Goal: Information Seeking & Learning: Find specific fact

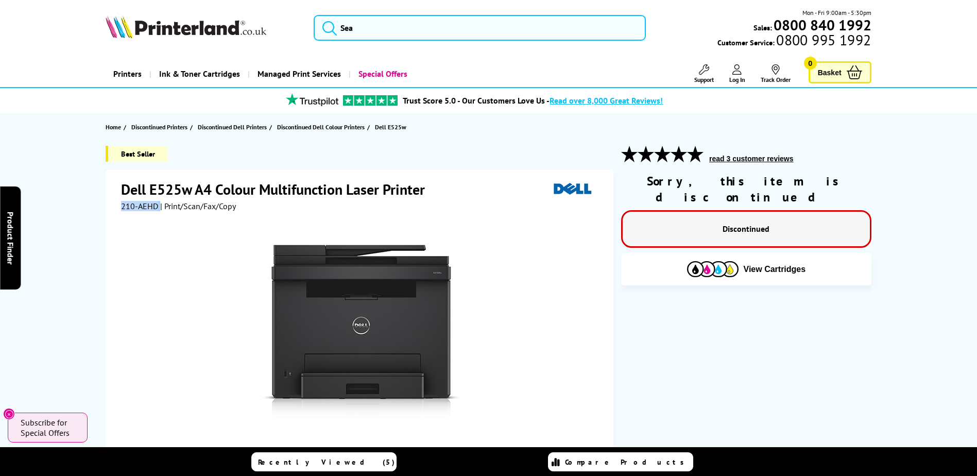
drag, startPoint x: 147, startPoint y: 204, endPoint x: 114, endPoint y: 203, distance: 33.0
click at [114, 203] on div "Dell E525w A4 Colour Multifunction Laser Printer 210-AEHD | Print/Scan/Fax/Copy…" at bounding box center [360, 376] width 508 height 415
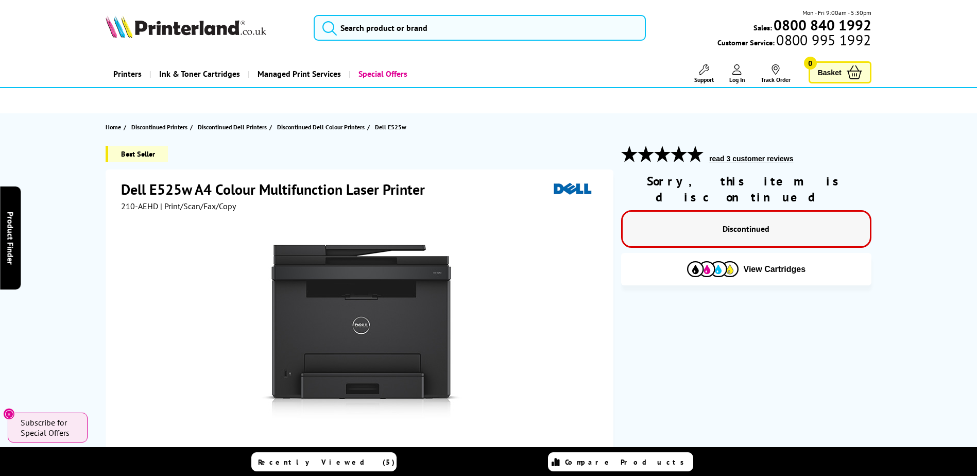
click at [455, 161] on div "Best Seller" at bounding box center [360, 158] width 508 height 24
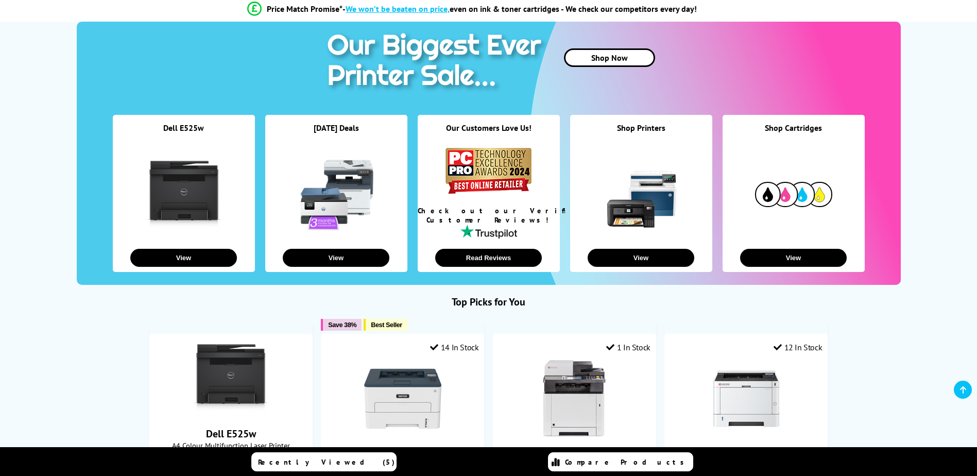
scroll to position [257, 0]
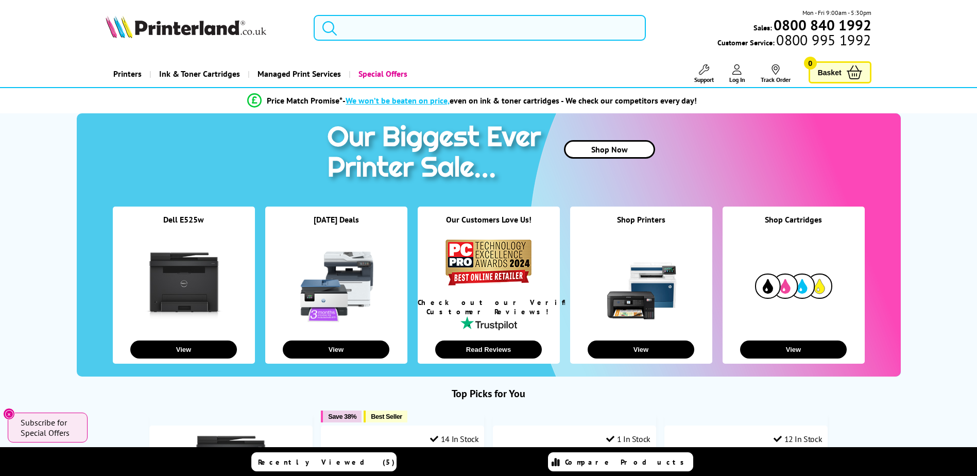
click at [369, 31] on input "search" at bounding box center [480, 28] width 332 height 26
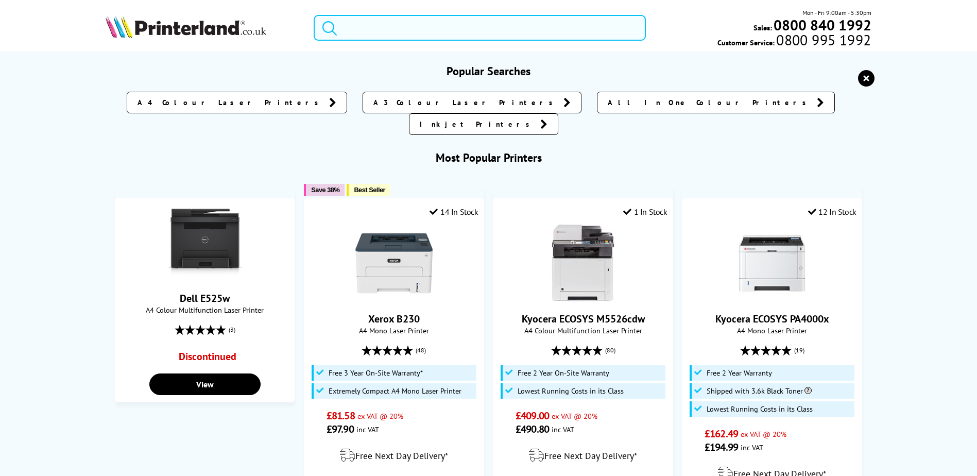
click at [369, 31] on input "search" at bounding box center [480, 28] width 332 height 26
paste input "B1260dn"
type input "B1260dn"
click at [314, 15] on button "submit" at bounding box center [327, 26] width 26 height 23
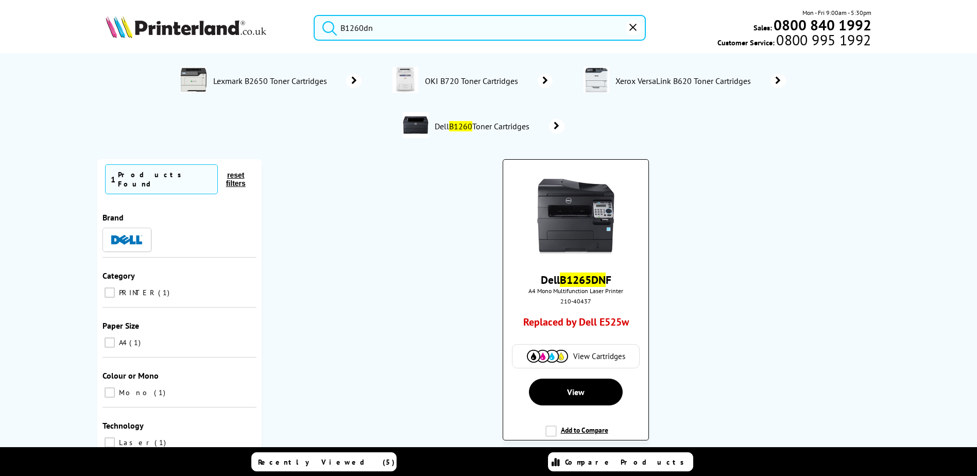
click at [581, 271] on div "Dell B1265DN F A4 Mono Multifunction Laser Printer 210-40437 Replaced by Dell E…" at bounding box center [575, 270] width 134 height 206
click at [580, 278] on mark "B1265DN" at bounding box center [583, 279] width 46 height 14
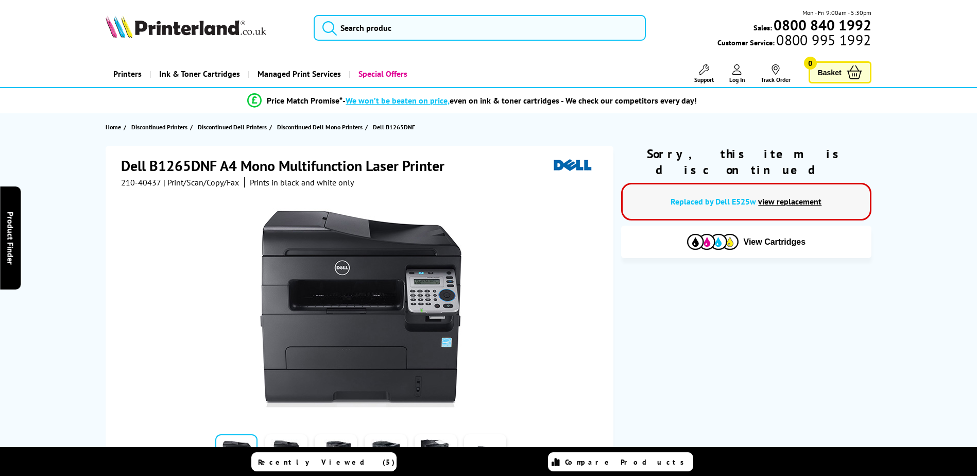
drag, startPoint x: 43, startPoint y: 107, endPoint x: 141, endPoint y: 146, distance: 104.9
click at [44, 106] on div "Price Match Promise* - We won’t be beaten on price, even on ink & toner cartrid…" at bounding box center [488, 100] width 977 height 25
drag, startPoint x: 159, startPoint y: 183, endPoint x: 123, endPoint y: 181, distance: 36.1
click at [123, 181] on span "210-40437" at bounding box center [141, 182] width 40 height 10
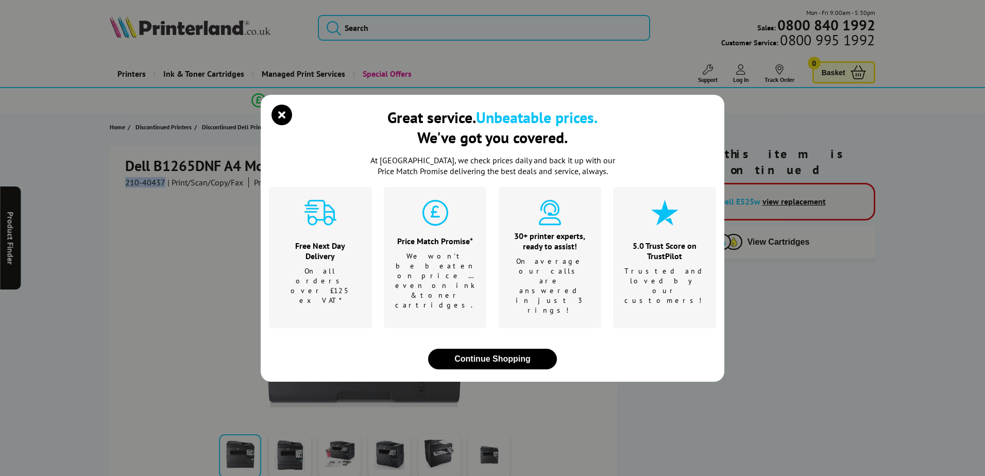
copy span "210-40437"
